Goal: Task Accomplishment & Management: Complete application form

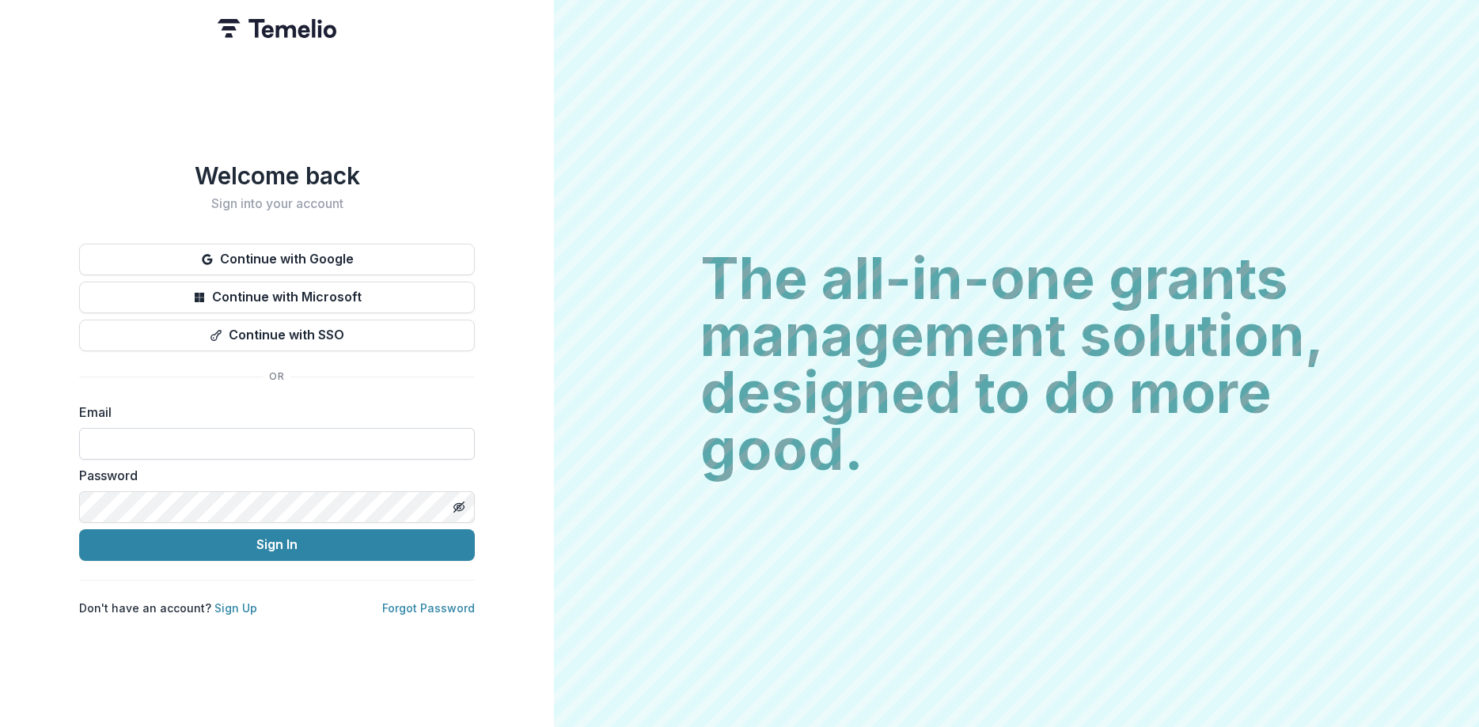
click at [305, 430] on input at bounding box center [277, 444] width 396 height 32
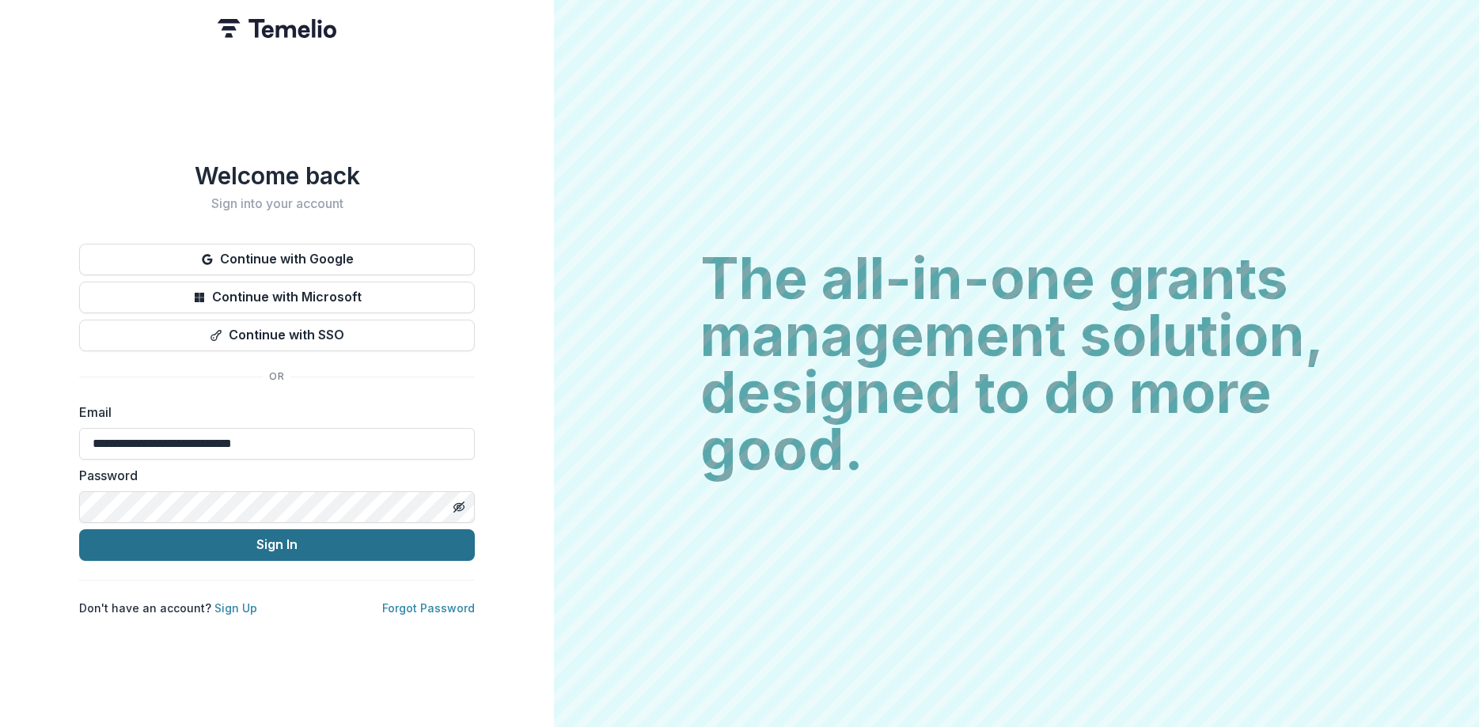
type input "**********"
click at [316, 541] on button "Sign In" at bounding box center [277, 545] width 396 height 32
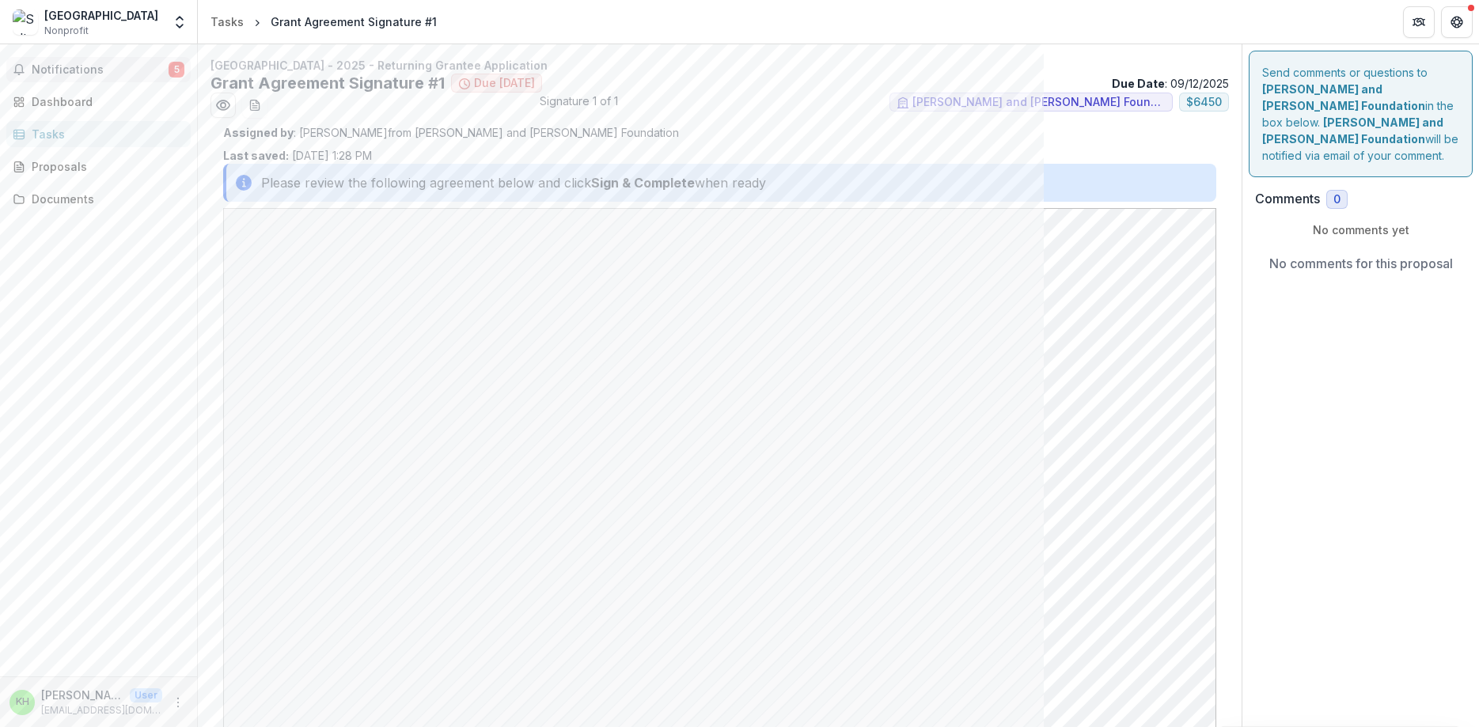
click at [119, 66] on span "Notifications" at bounding box center [100, 69] width 137 height 13
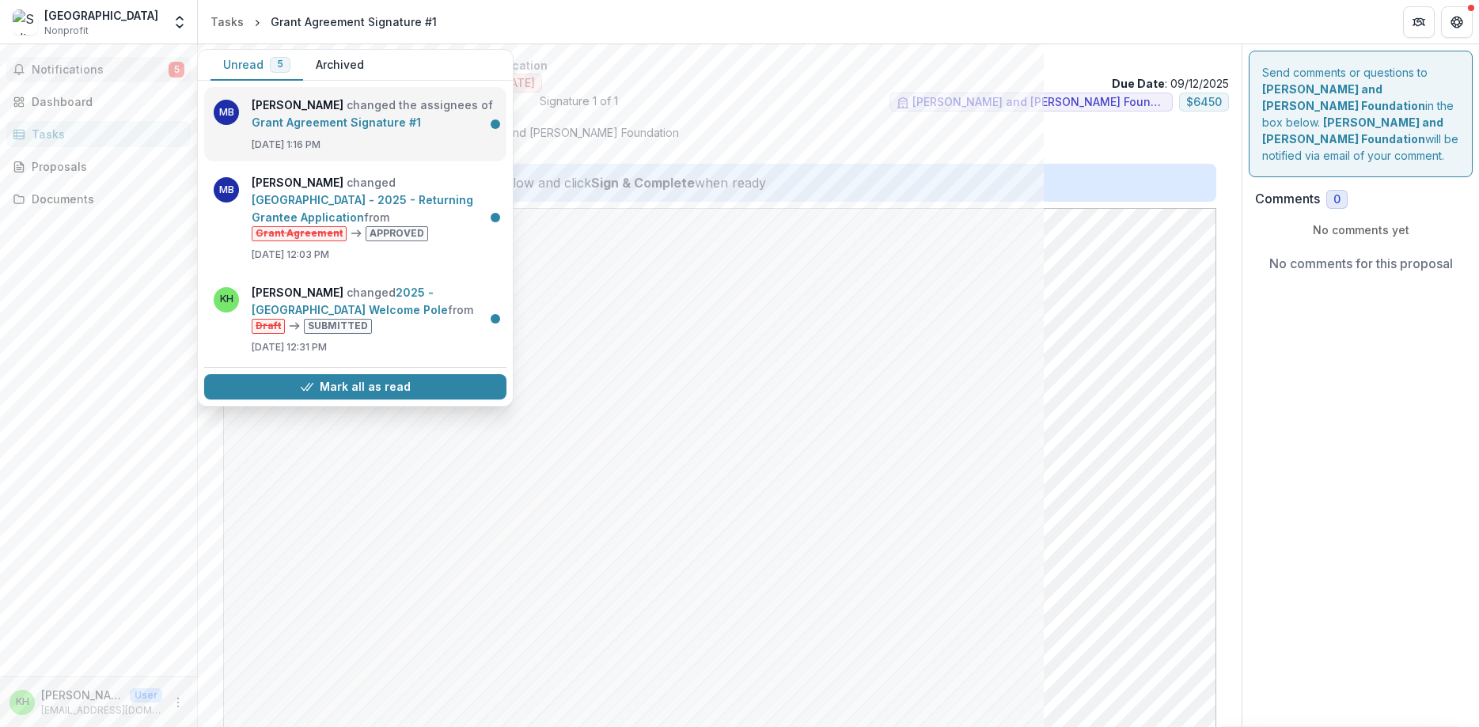
click at [297, 129] on link "Grant Agreement Signature #1" at bounding box center [336, 122] width 169 height 13
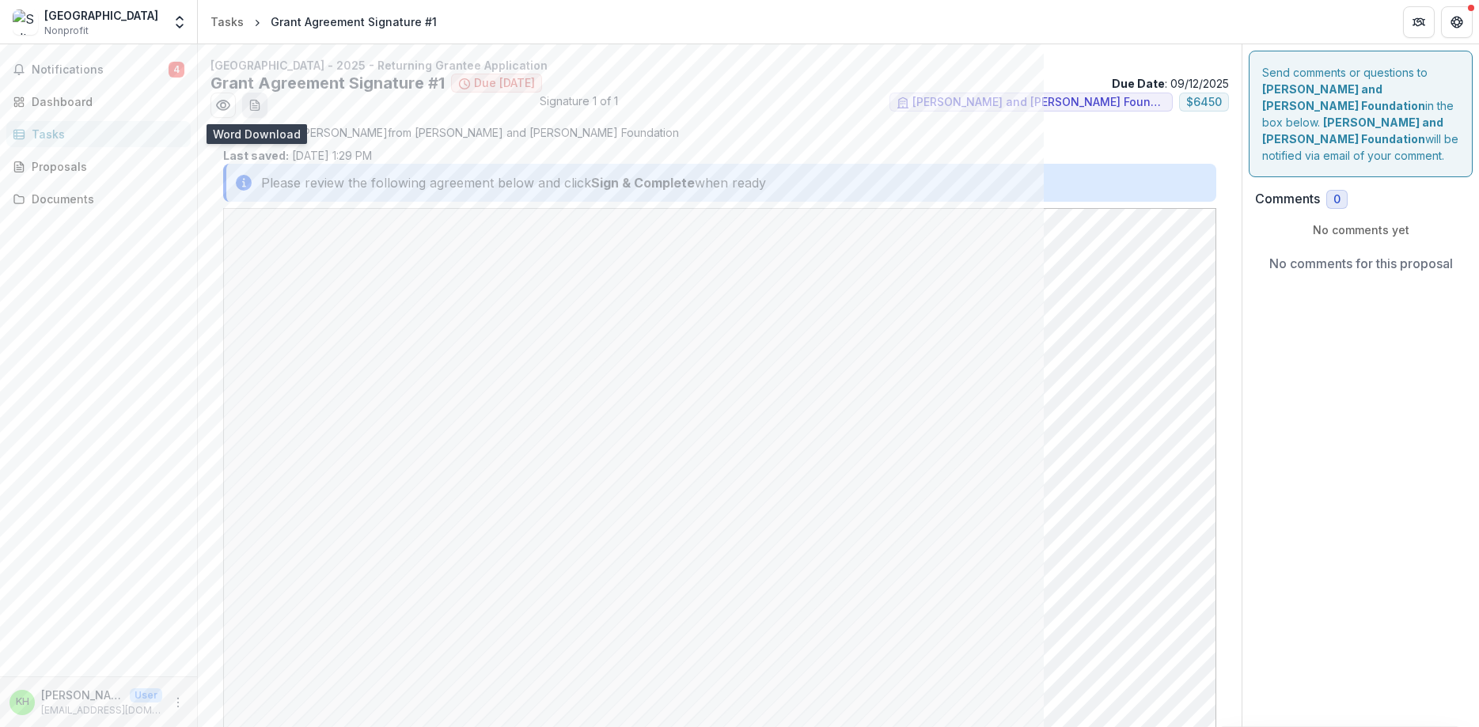
click at [252, 100] on icon "download-word-button" at bounding box center [254, 105] width 9 height 10
click at [887, 181] on div "Please review the following agreement below and click Sign & Complete when ready" at bounding box center [719, 183] width 993 height 38
click at [1341, 230] on p "No comments yet" at bounding box center [1360, 230] width 211 height 17
click at [1327, 272] on div "No comments for this proposal" at bounding box center [1360, 263] width 211 height 51
click at [1327, 266] on p "No comments for this proposal" at bounding box center [1361, 263] width 184 height 19
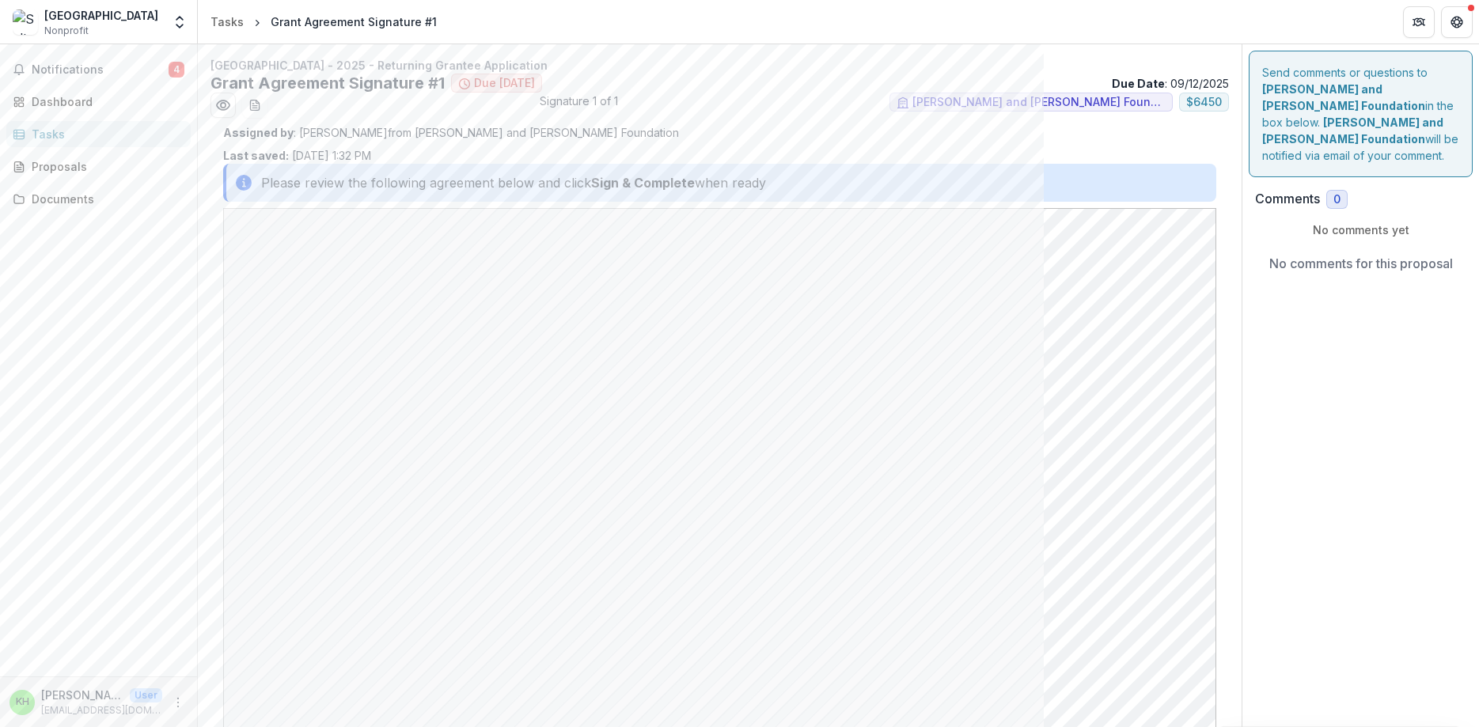
click at [1320, 135] on div "Send comments or questions to Philip and Muriel Berman Foundation in the box be…" at bounding box center [1361, 114] width 224 height 127
click at [1286, 199] on h2 "Comments" at bounding box center [1287, 198] width 65 height 15
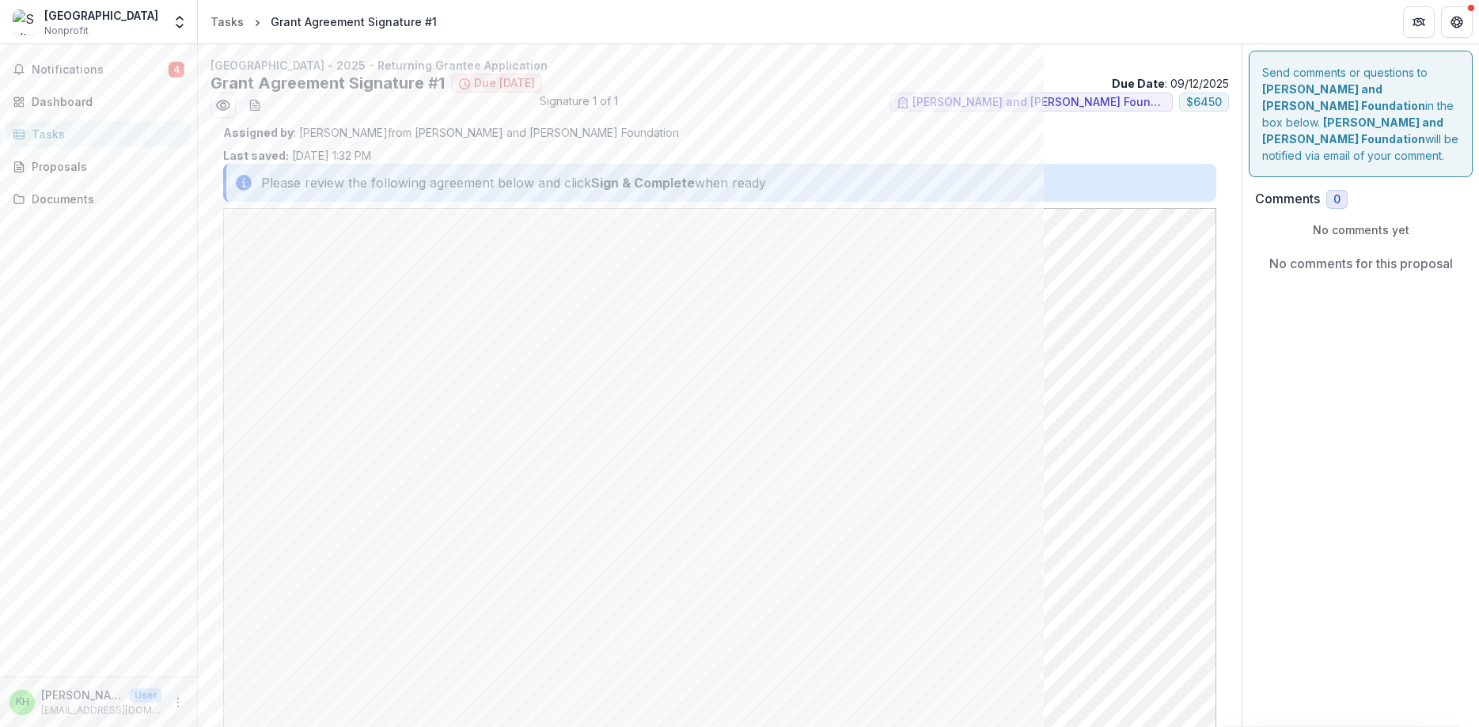
click at [1334, 146] on div "Send comments or questions to Philip and Muriel Berman Foundation in the box be…" at bounding box center [1361, 114] width 224 height 127
click at [1326, 347] on div "Send comments or questions to Philip and Muriel Berman Foundation in the box be…" at bounding box center [1360, 477] width 237 height 867
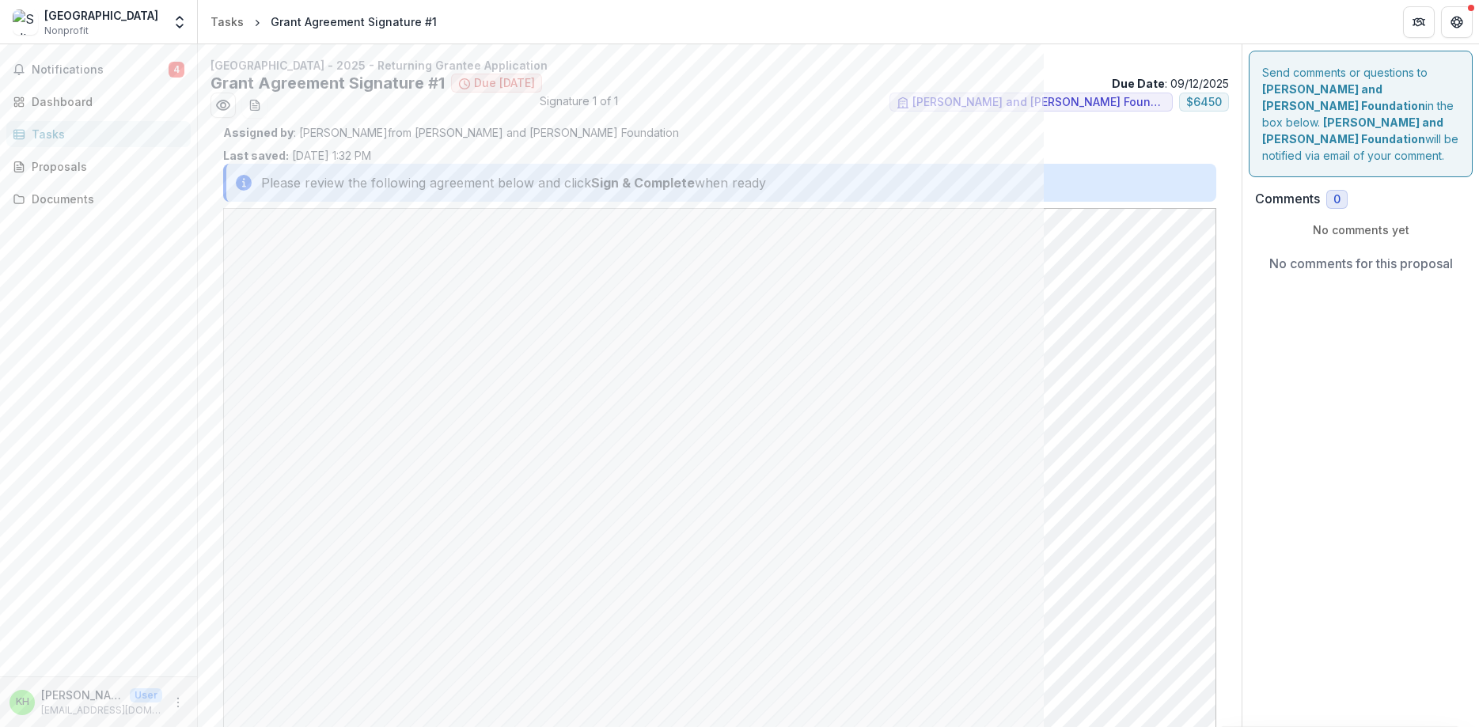
click at [1326, 347] on div "Send comments or questions to Philip and Muriel Berman Foundation in the box be…" at bounding box center [1360, 477] width 237 height 867
click at [1294, 263] on p "No comments for this proposal" at bounding box center [1361, 263] width 184 height 19
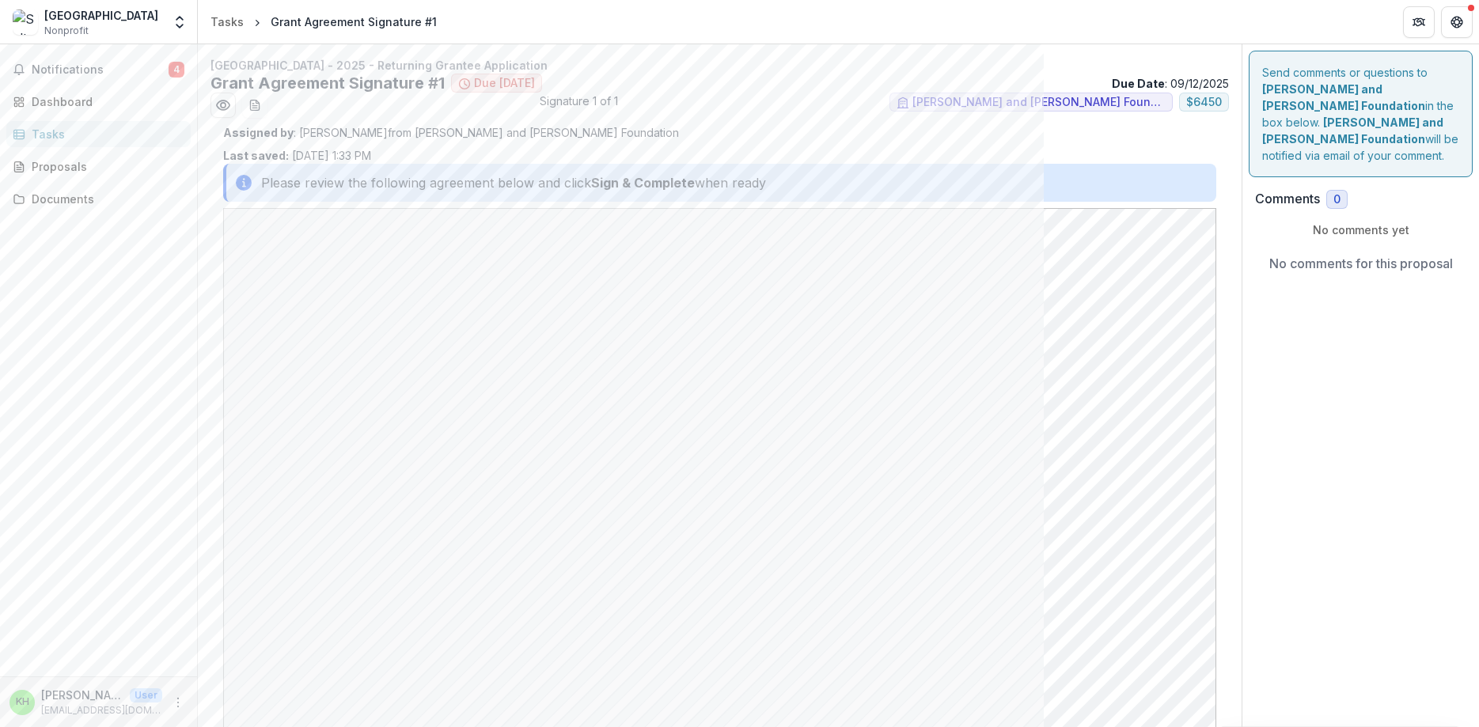
drag, startPoint x: 645, startPoint y: 190, endPoint x: 625, endPoint y: 207, distance: 26.3
click at [646, 190] on strong "Sign & Complete" at bounding box center [643, 182] width 104 height 19
click at [129, 63] on button "Notifications 4" at bounding box center [98, 69] width 184 height 25
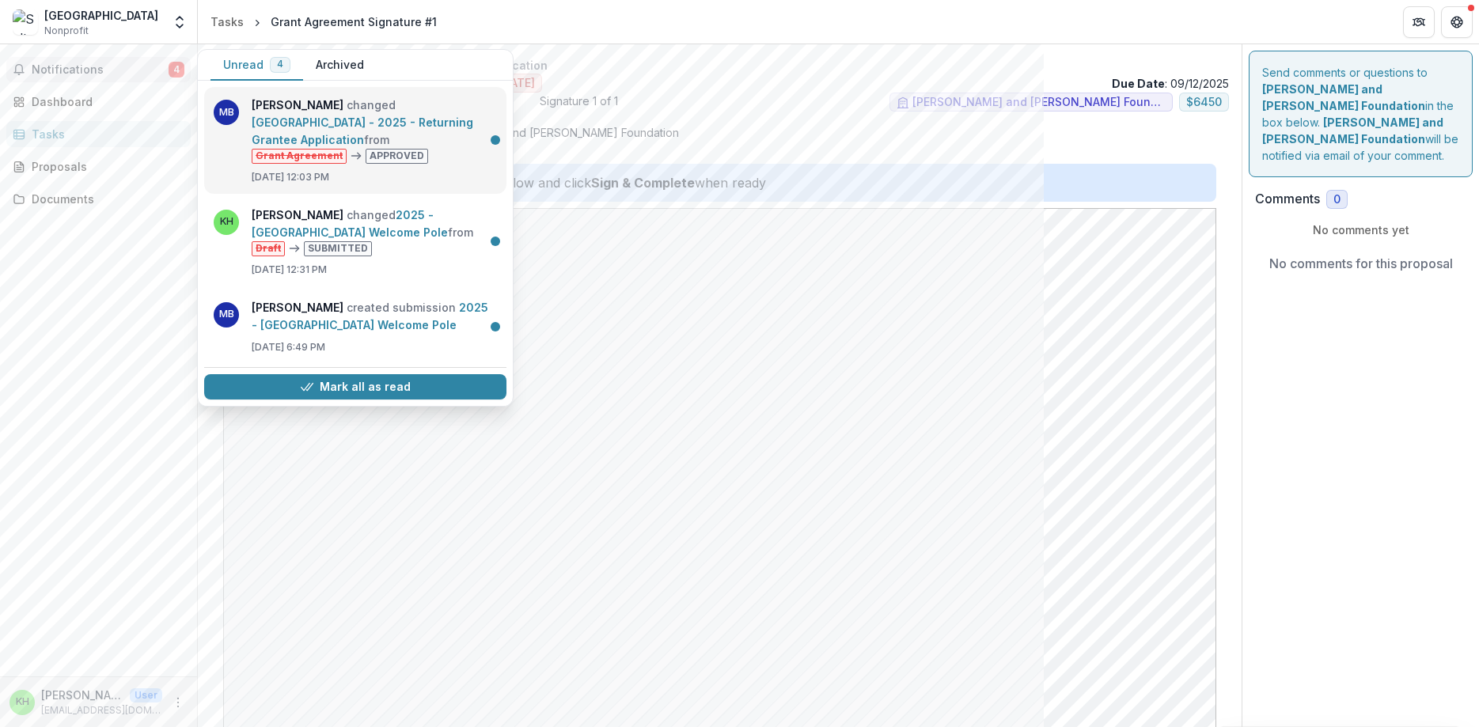
click at [315, 128] on link "[GEOGRAPHIC_DATA] - 2025 - Returning Grantee Application" at bounding box center [363, 131] width 222 height 31
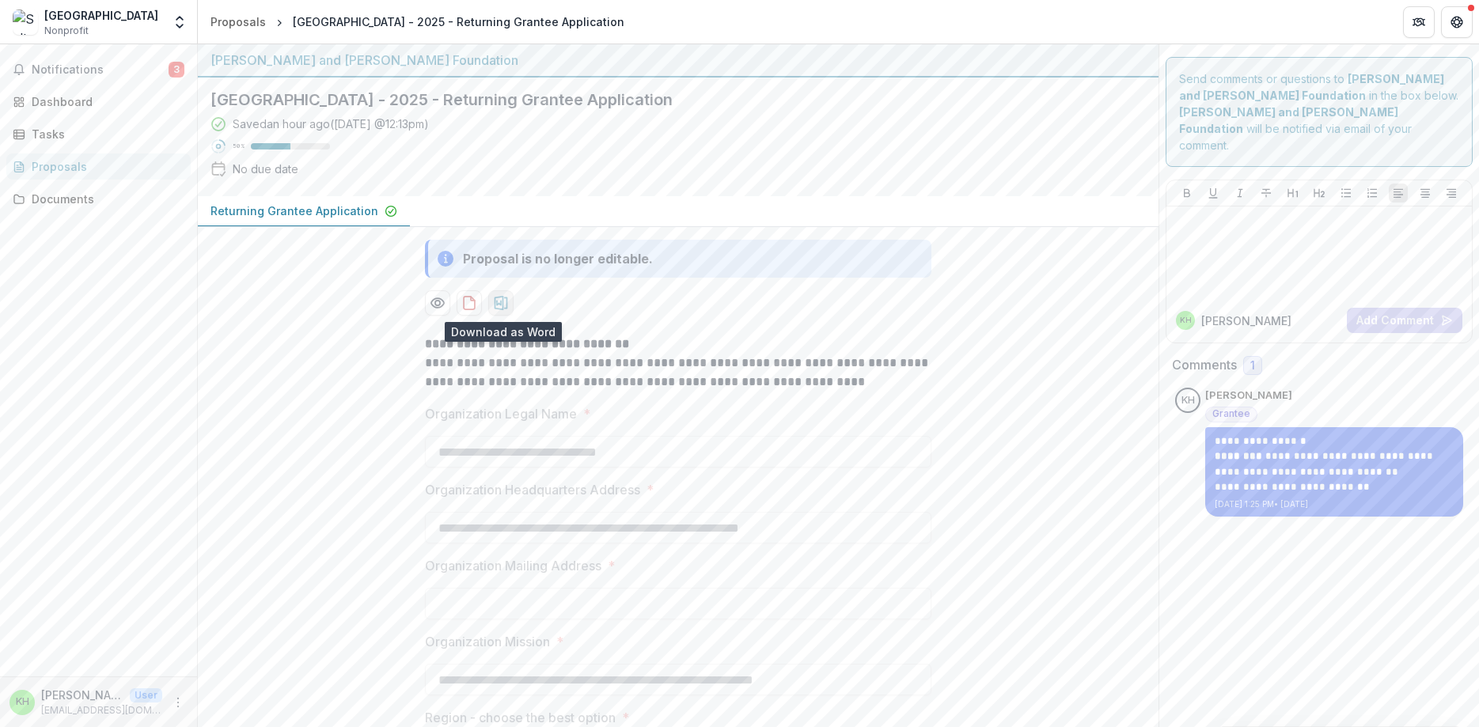
click at [502, 304] on icon "download-proposal" at bounding box center [501, 303] width 16 height 16
click at [59, 67] on span "Notifications" at bounding box center [100, 69] width 137 height 13
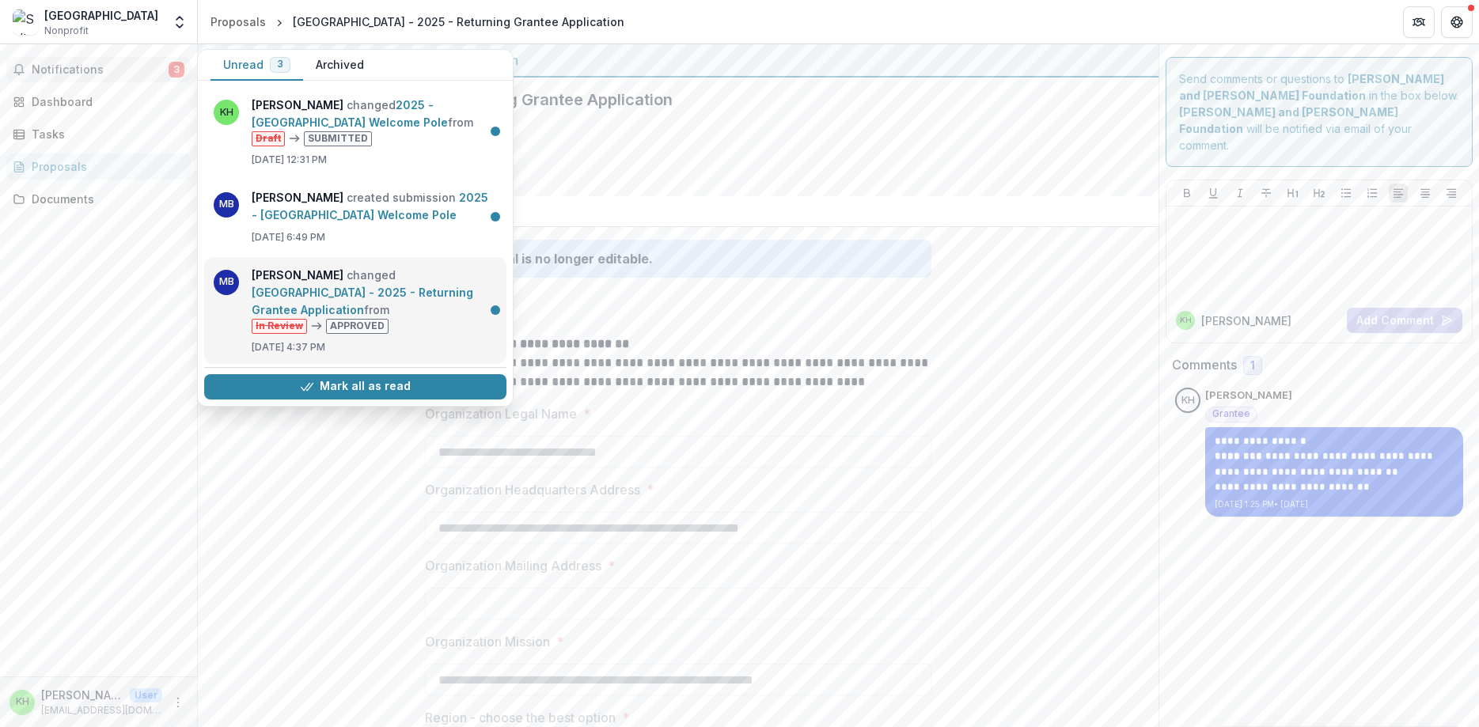
click at [348, 305] on link "[GEOGRAPHIC_DATA] - 2025 - Returning Grantee Application" at bounding box center [363, 301] width 222 height 31
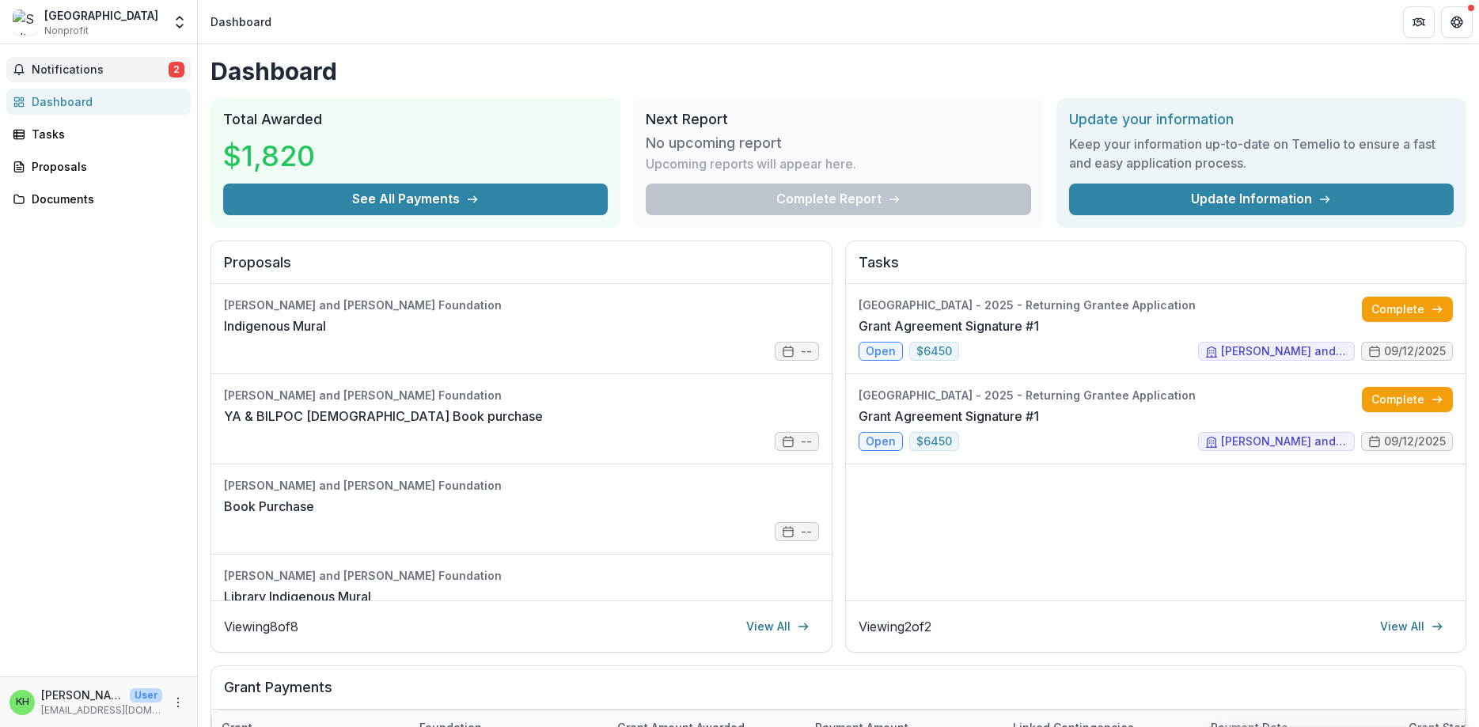
click at [128, 65] on span "Notifications" at bounding box center [100, 69] width 137 height 13
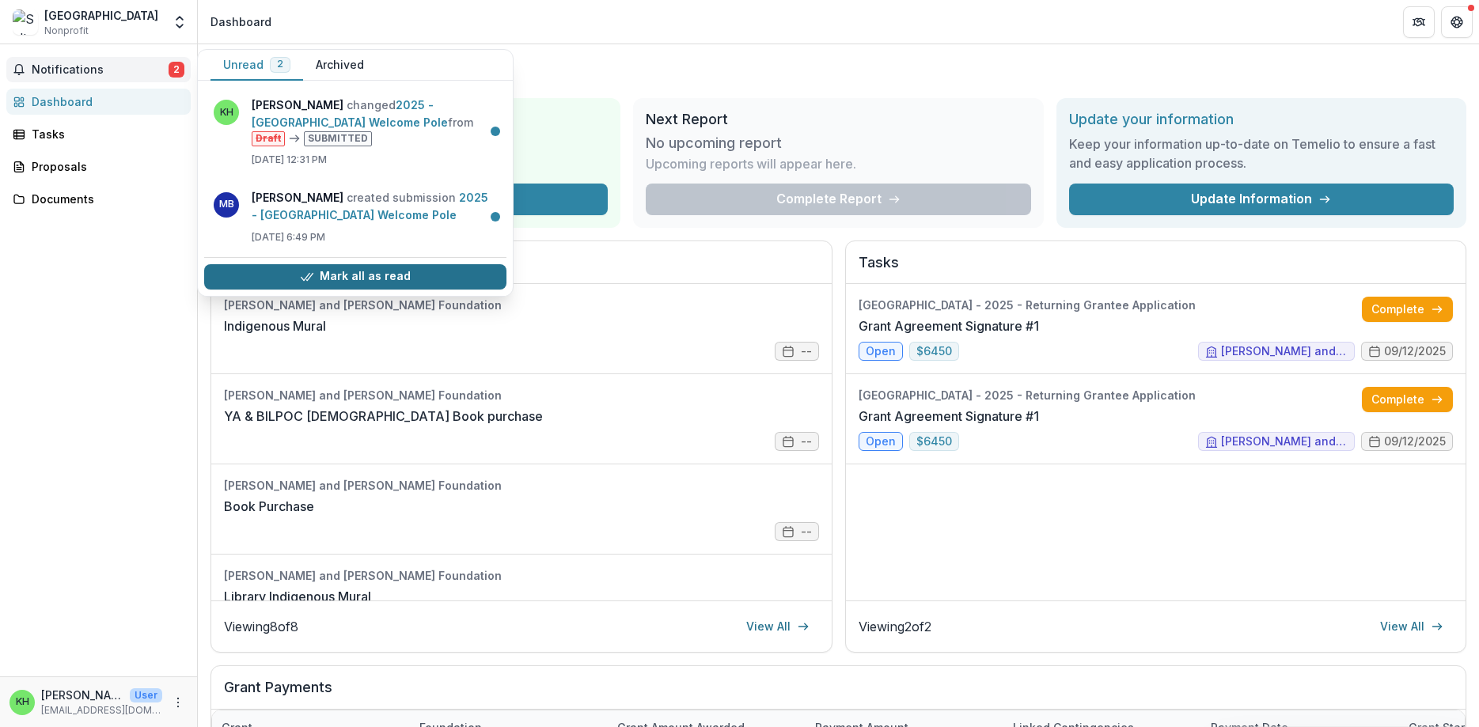
click at [389, 290] on button "Mark all as read" at bounding box center [355, 276] width 302 height 25
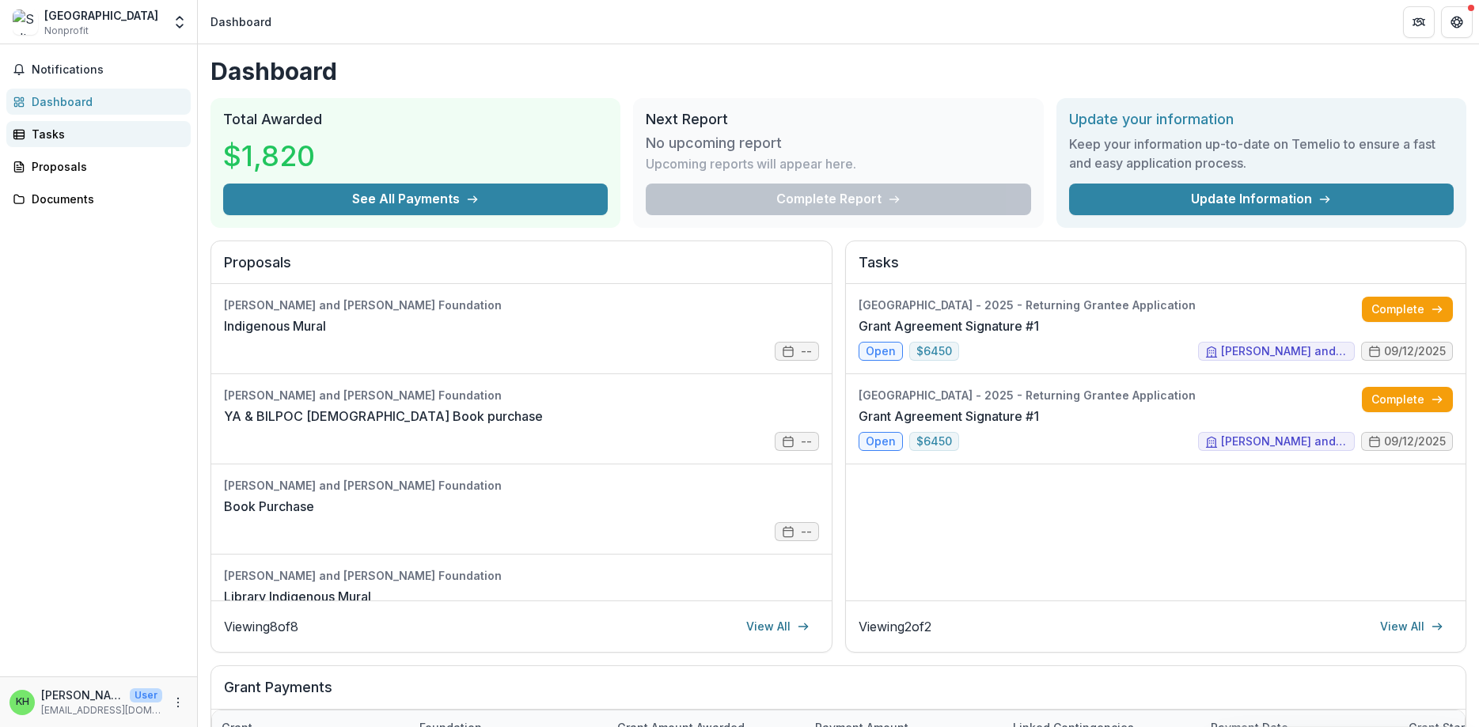
click at [109, 126] on div "Tasks" at bounding box center [105, 134] width 146 height 17
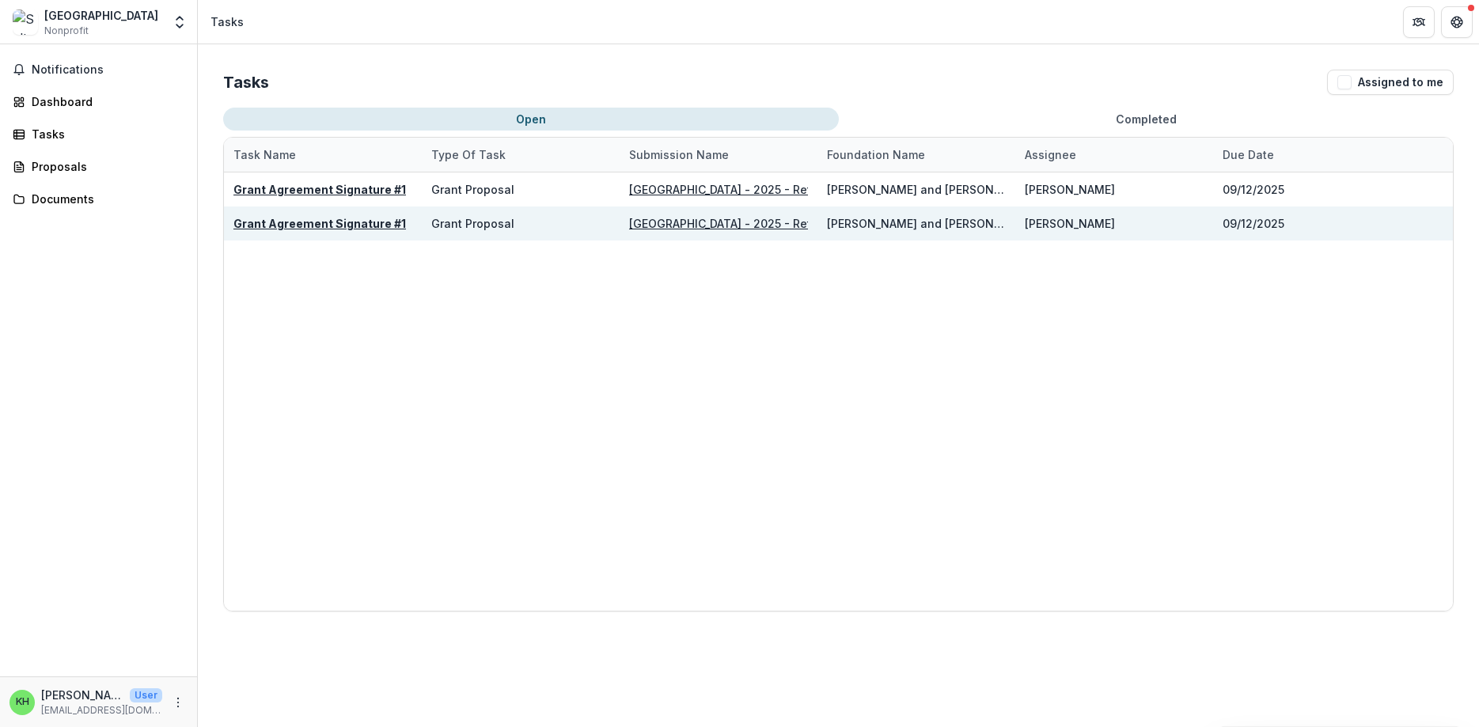
click at [294, 223] on u "Grant Agreement Signature #1" at bounding box center [319, 223] width 172 height 13
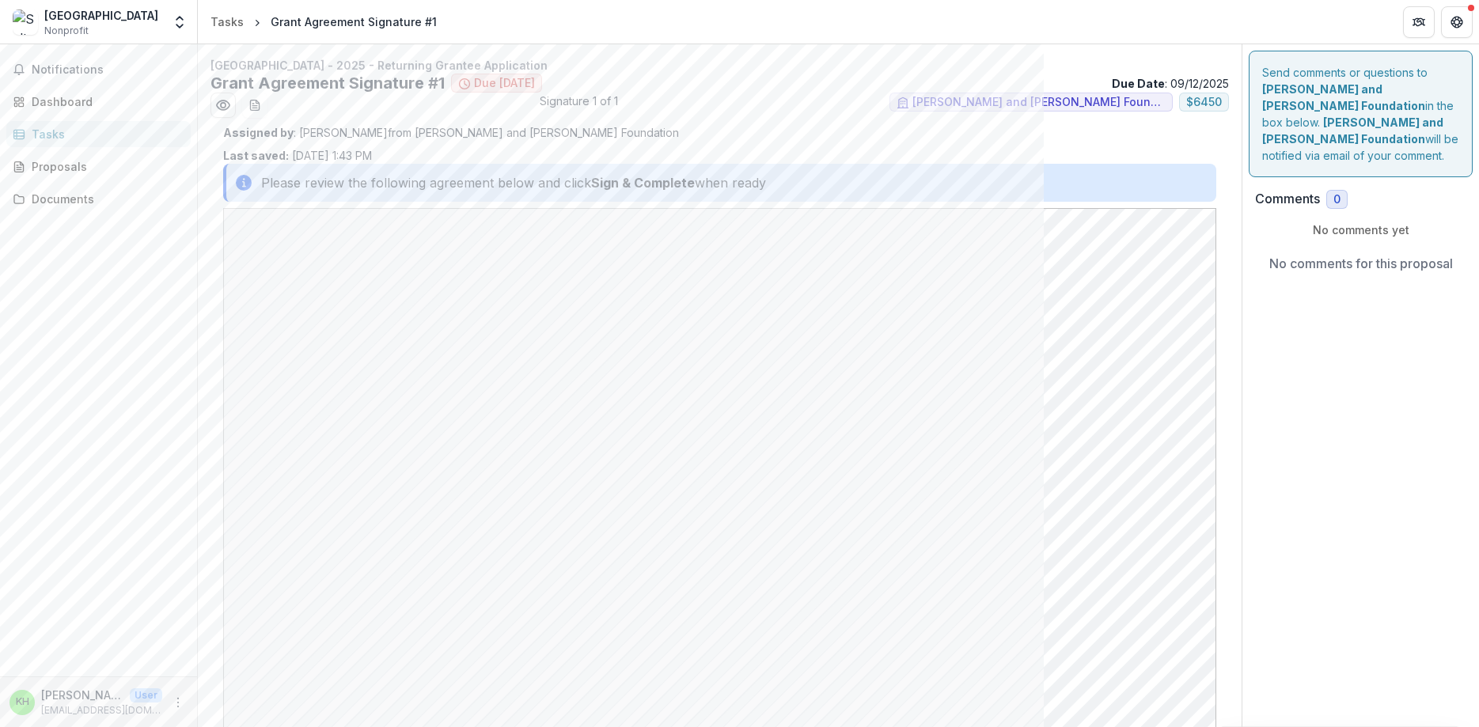
click at [626, 188] on strong "Sign & Complete" at bounding box center [643, 182] width 104 height 19
